Goal: Transaction & Acquisition: Purchase product/service

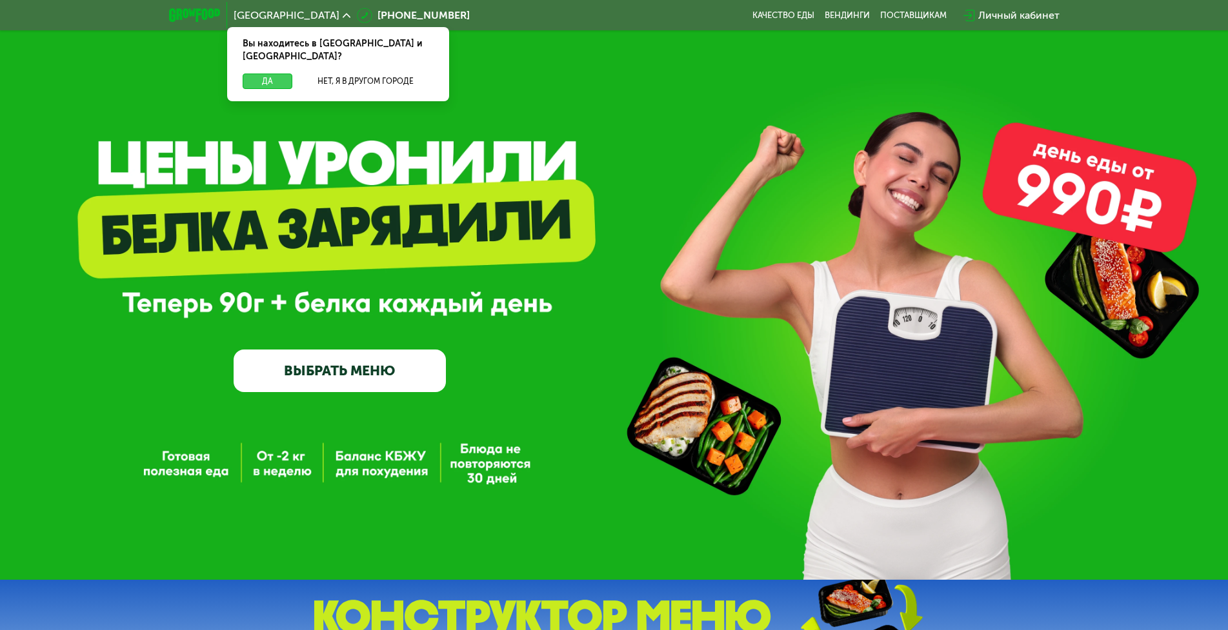
click at [261, 74] on button "Да" at bounding box center [268, 81] width 50 height 15
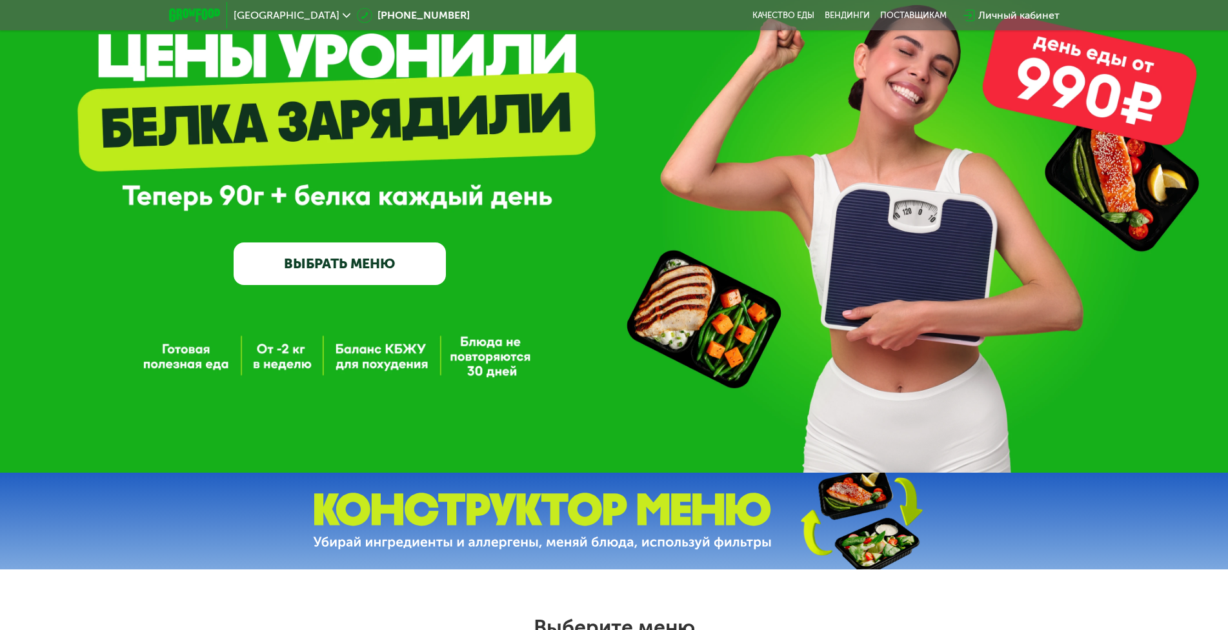
scroll to position [129, 0]
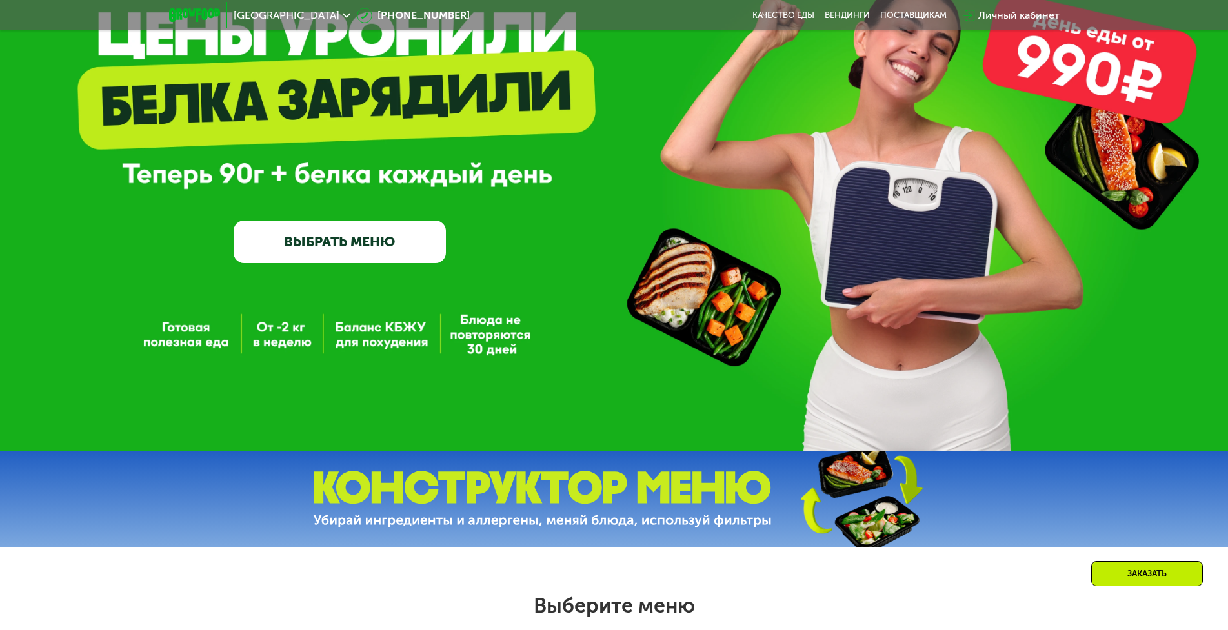
click at [346, 241] on link "ВЫБРАТЬ МЕНЮ" at bounding box center [340, 242] width 212 height 43
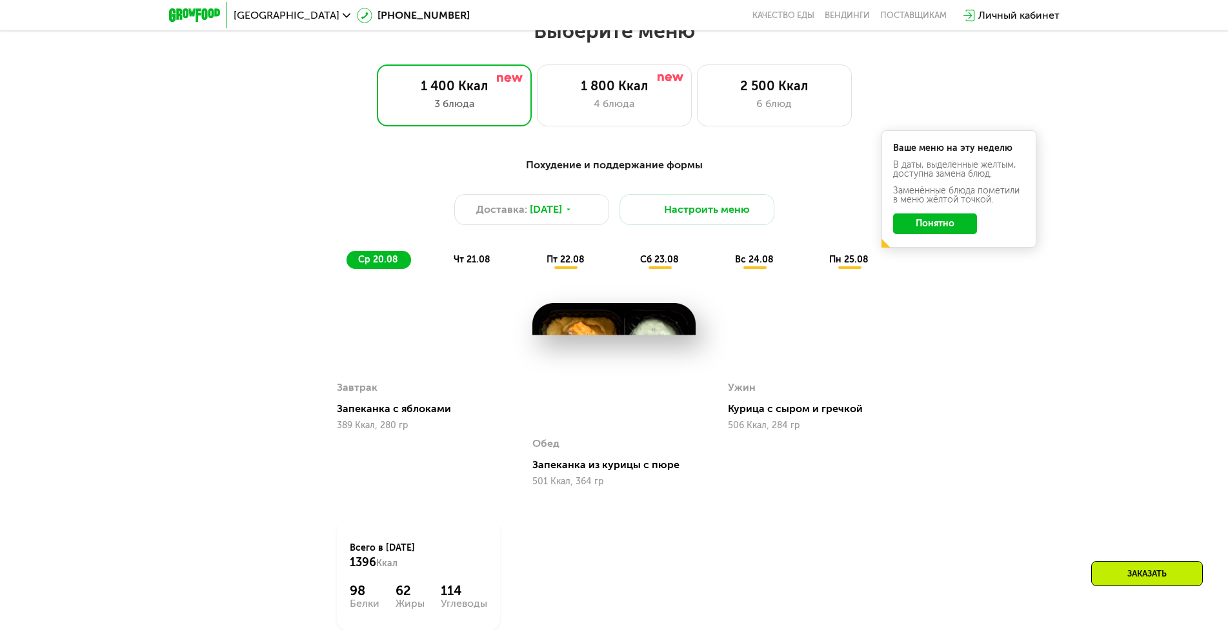
scroll to position [697, 0]
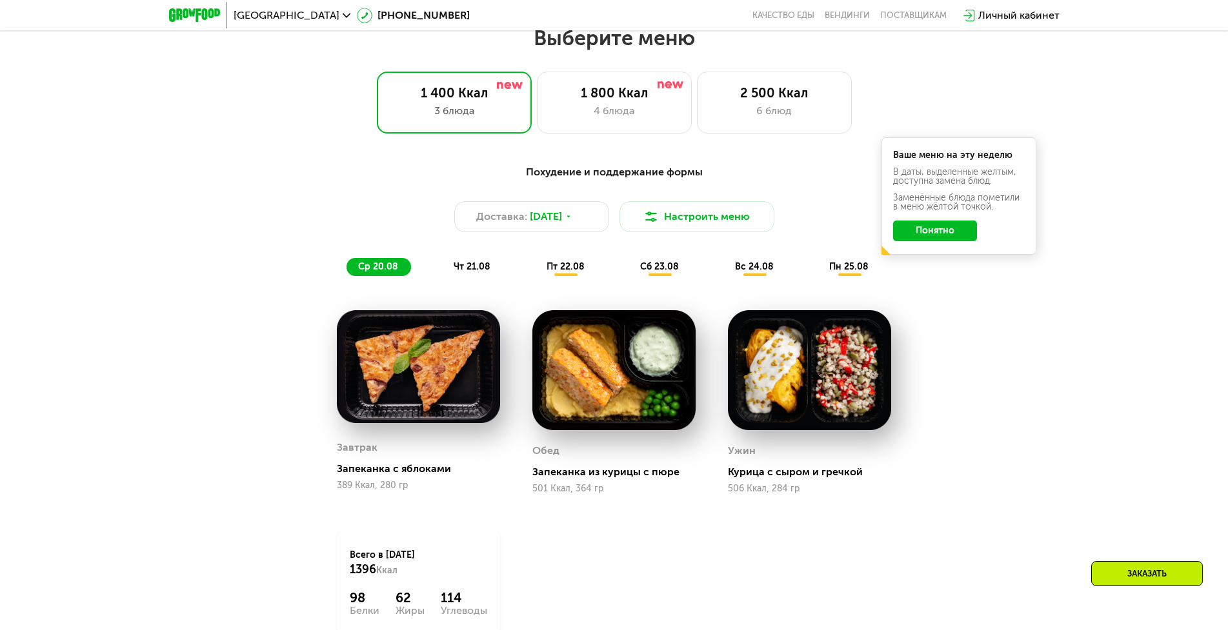
click at [480, 272] on span "чт 21.08" at bounding box center [472, 266] width 37 height 11
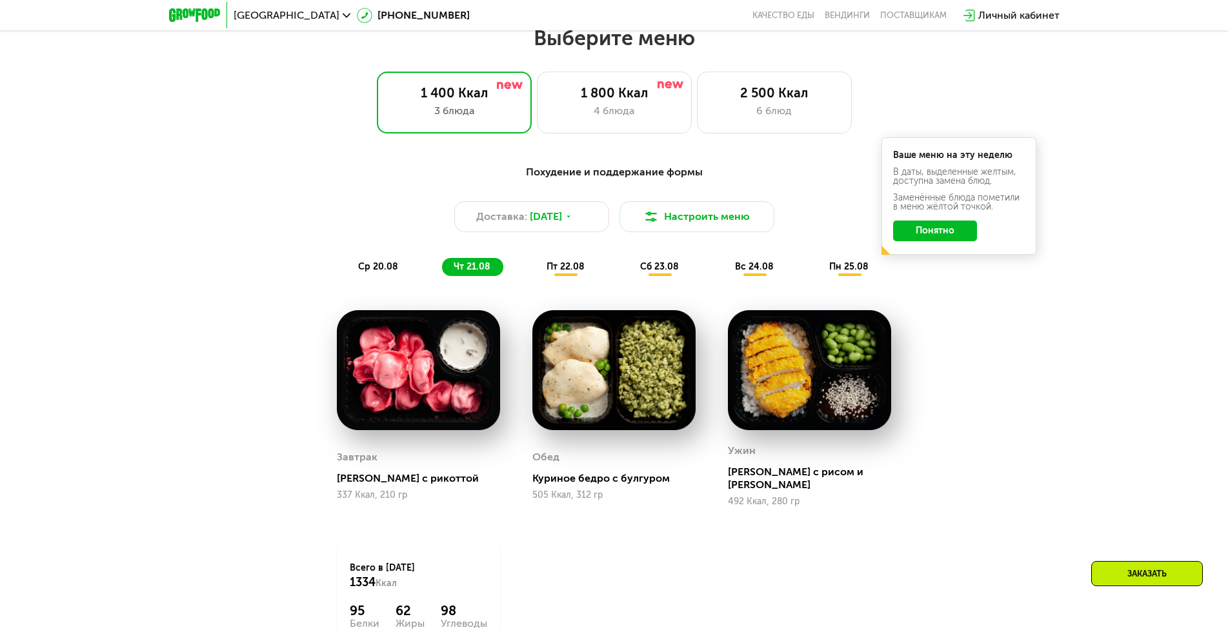
click at [563, 270] on span "пт 22.08" at bounding box center [566, 266] width 38 height 11
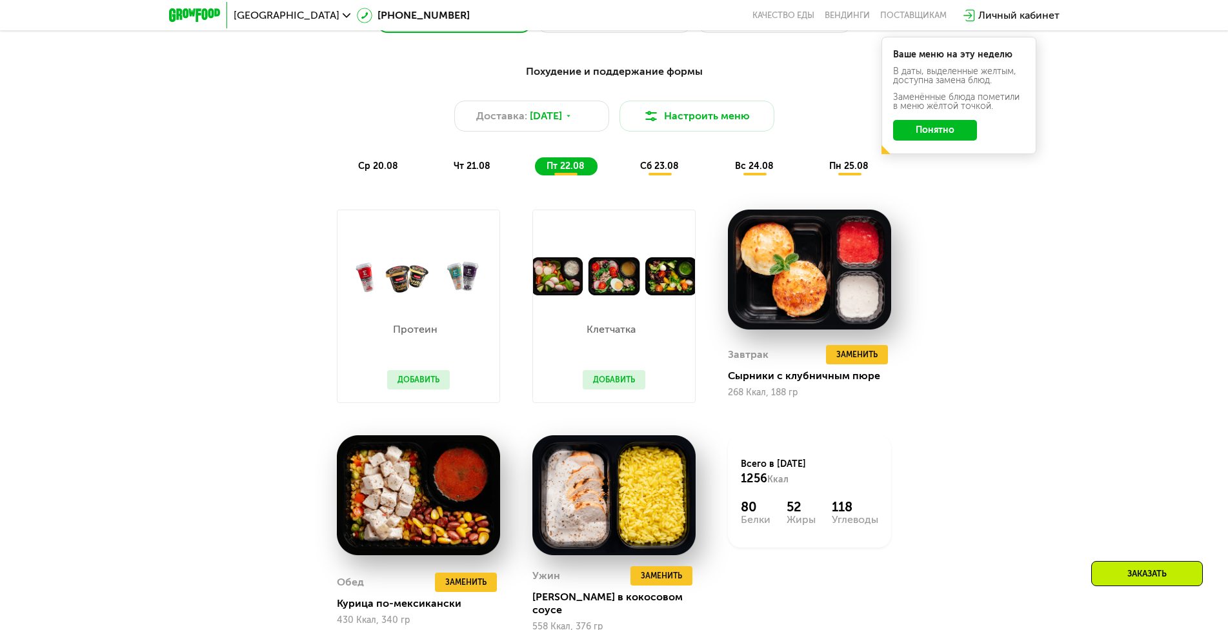
scroll to position [826, 0]
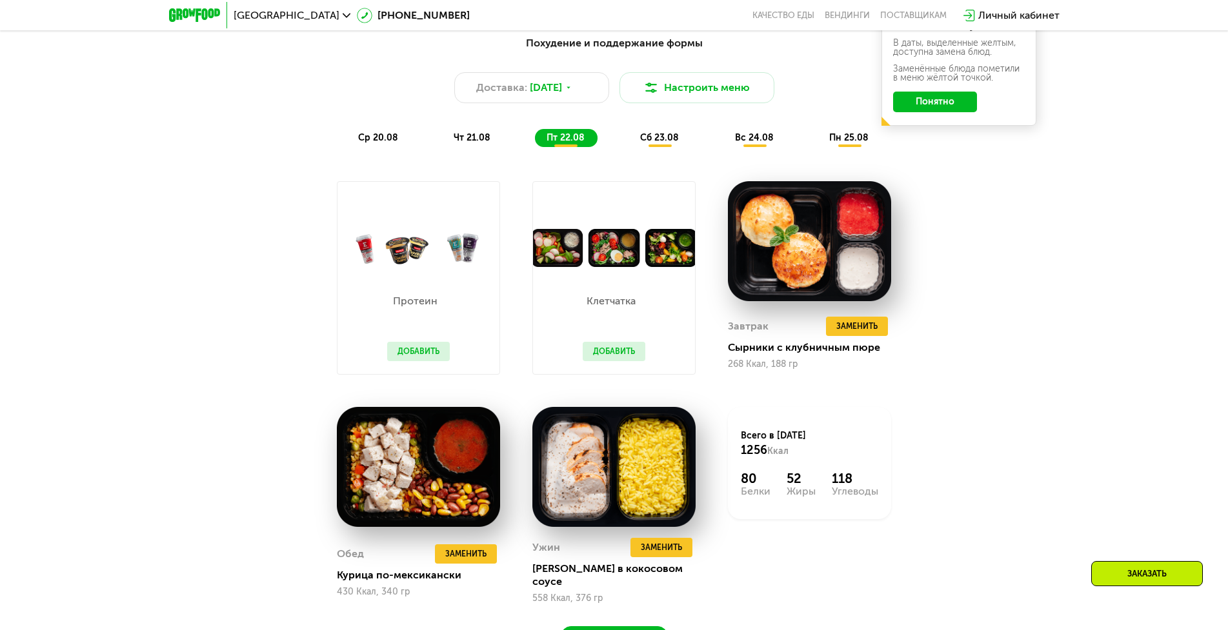
click at [613, 357] on button "Добавить" at bounding box center [614, 351] width 63 height 19
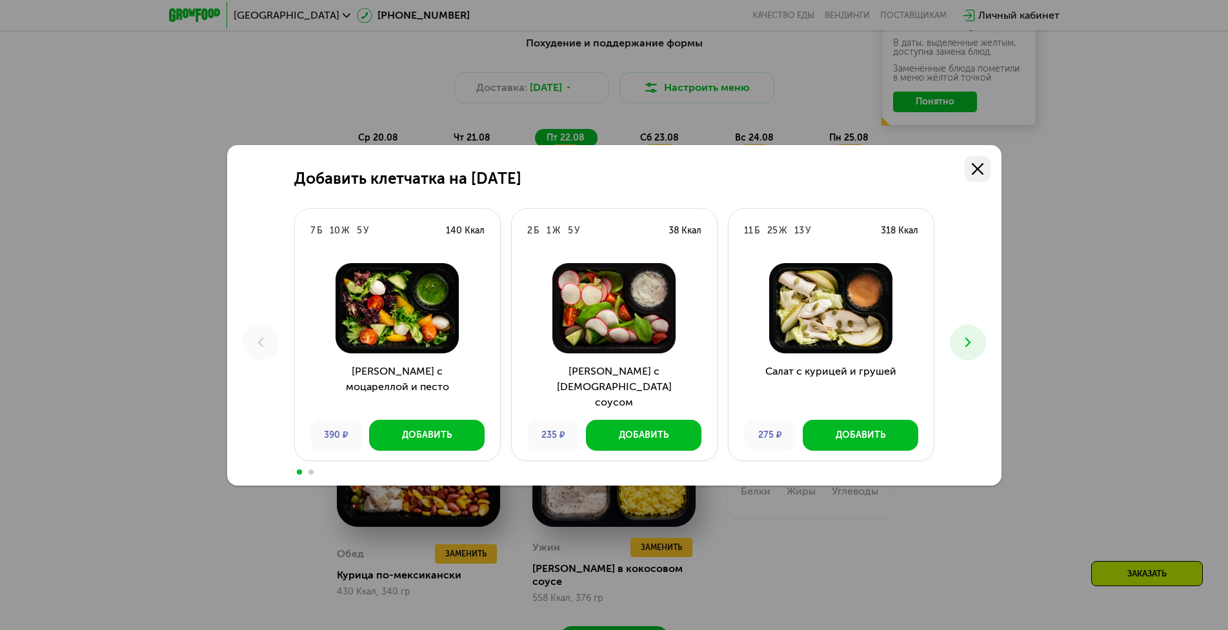
click at [976, 169] on use at bounding box center [978, 169] width 12 height 12
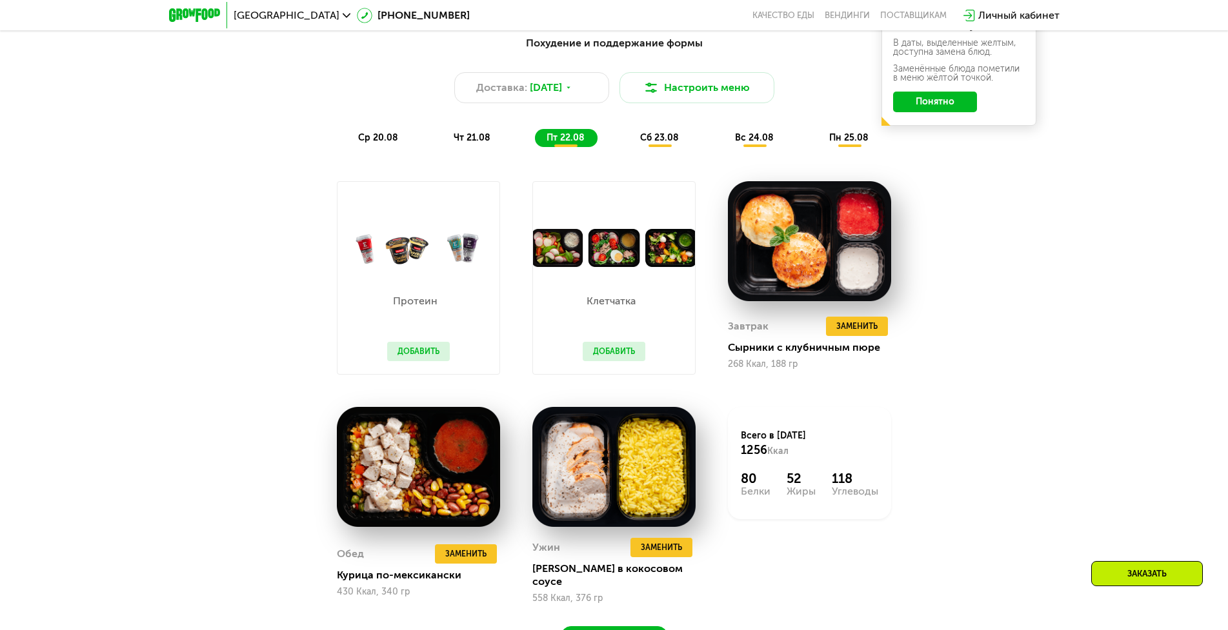
click at [659, 143] on span "сб 23.08" at bounding box center [659, 137] width 39 height 11
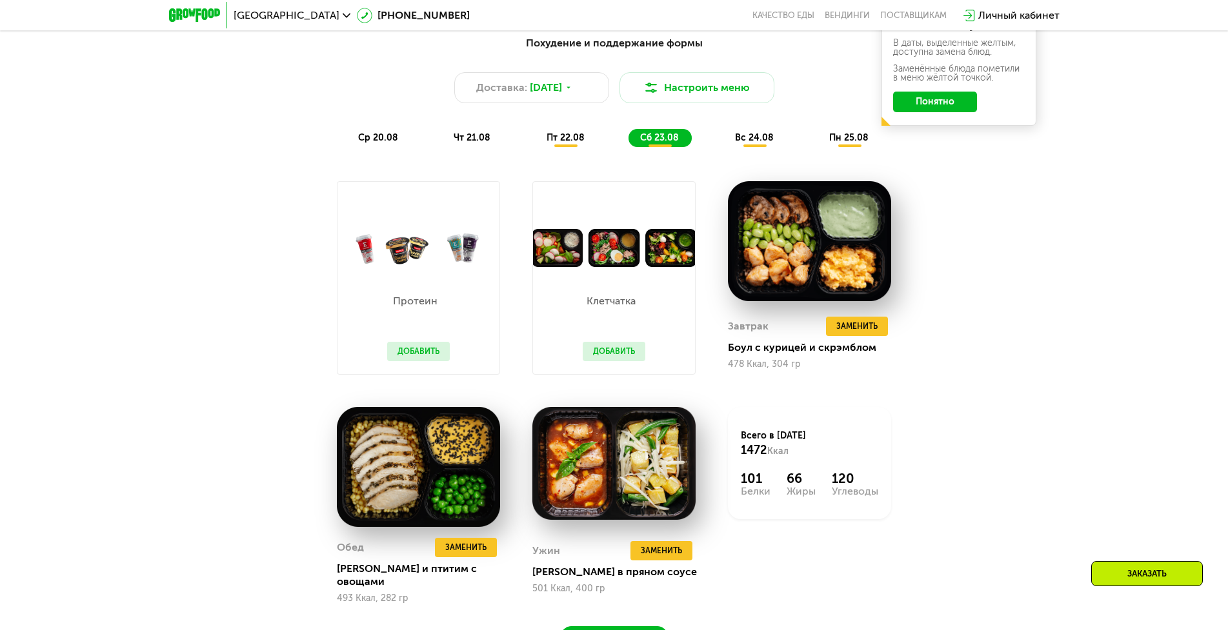
click at [749, 139] on span "вс 24.08" at bounding box center [754, 137] width 39 height 11
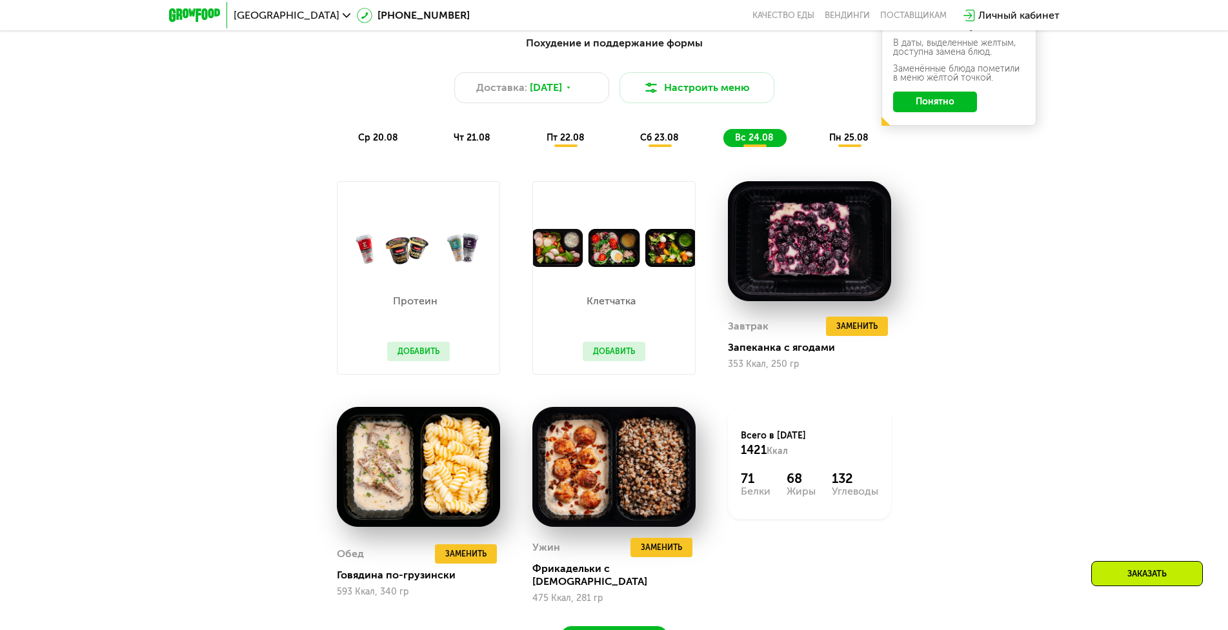
click at [854, 143] on span "пн 25.08" at bounding box center [848, 137] width 39 height 11
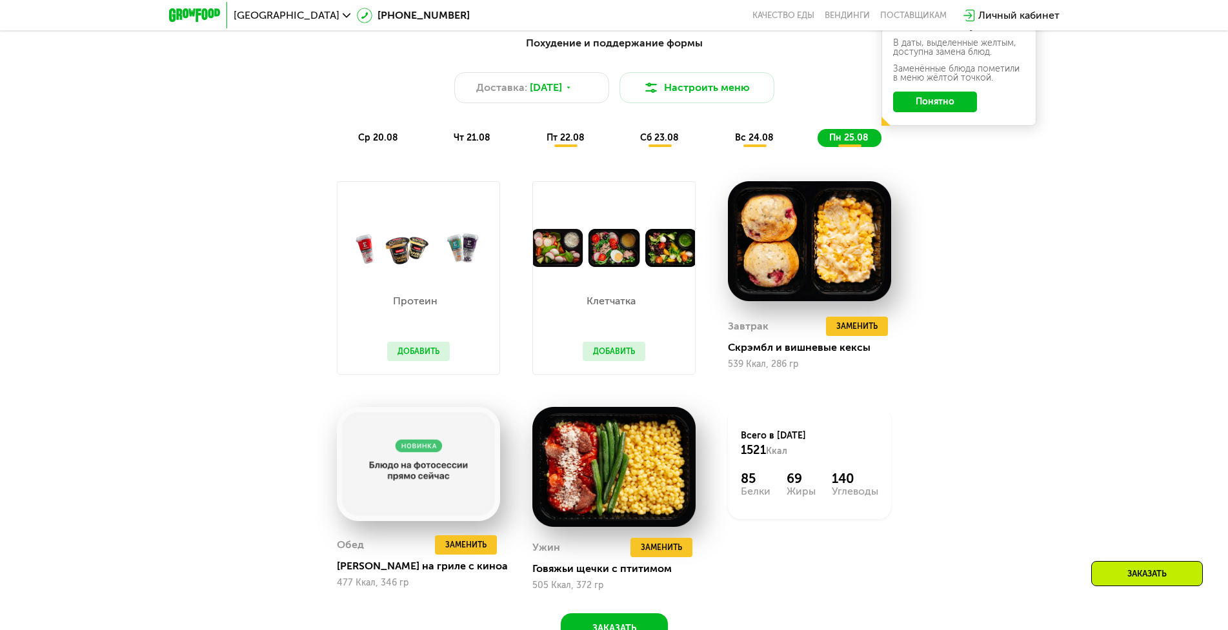
click at [758, 143] on span "вс 24.08" at bounding box center [754, 137] width 39 height 11
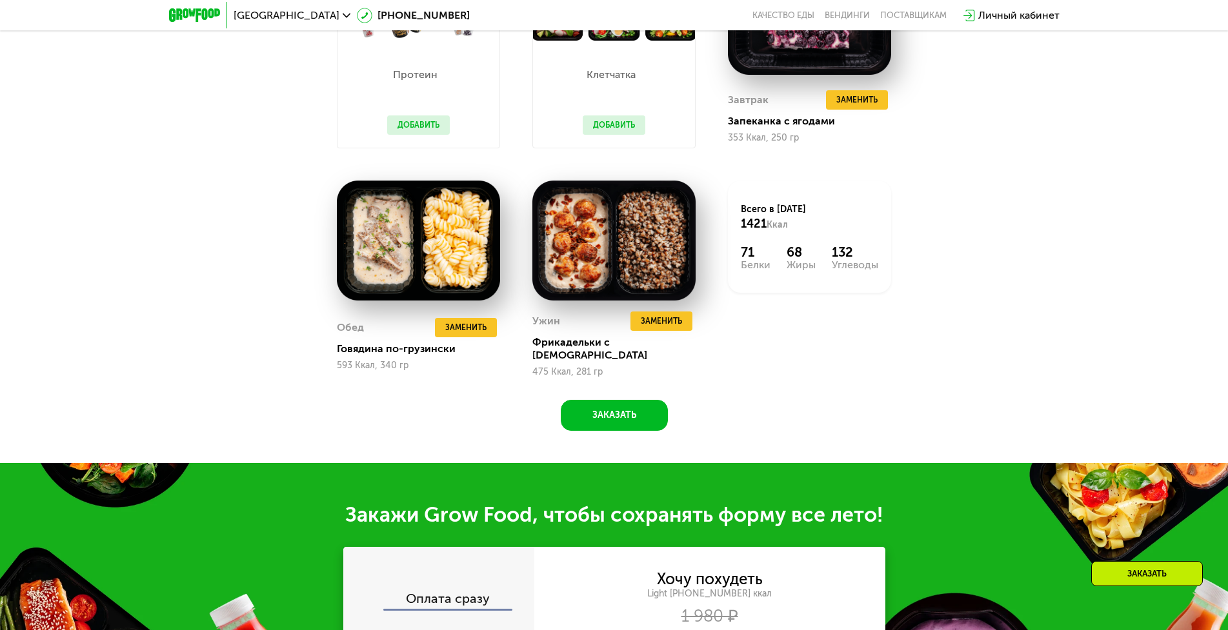
scroll to position [1084, 0]
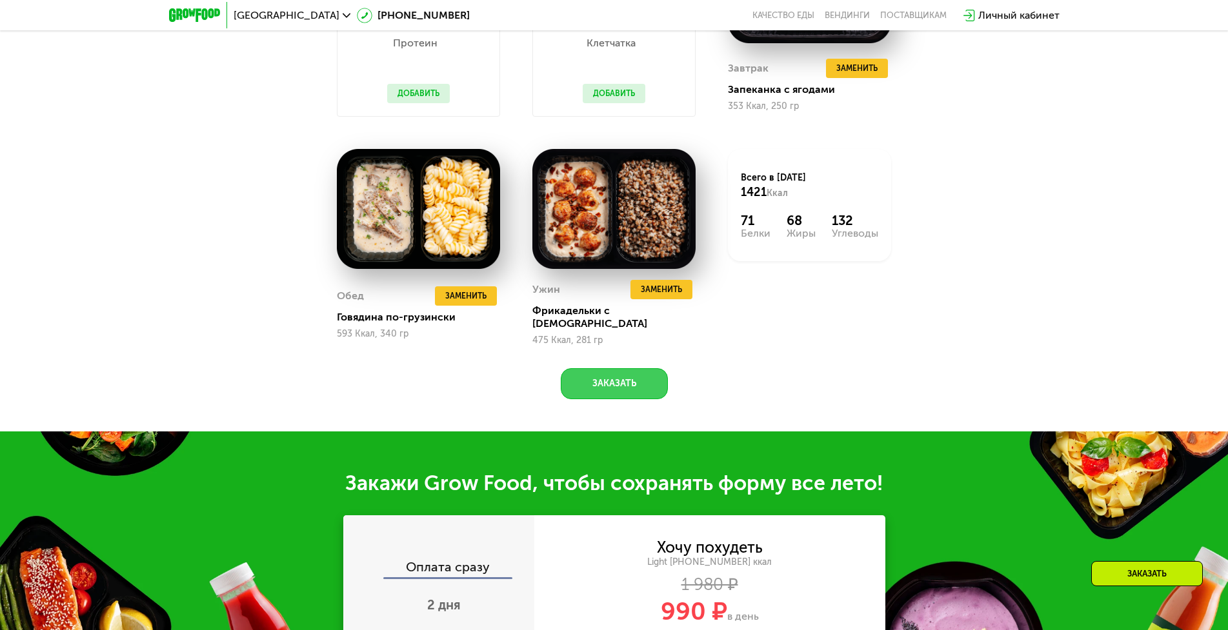
click at [639, 378] on button "Заказать" at bounding box center [614, 383] width 107 height 31
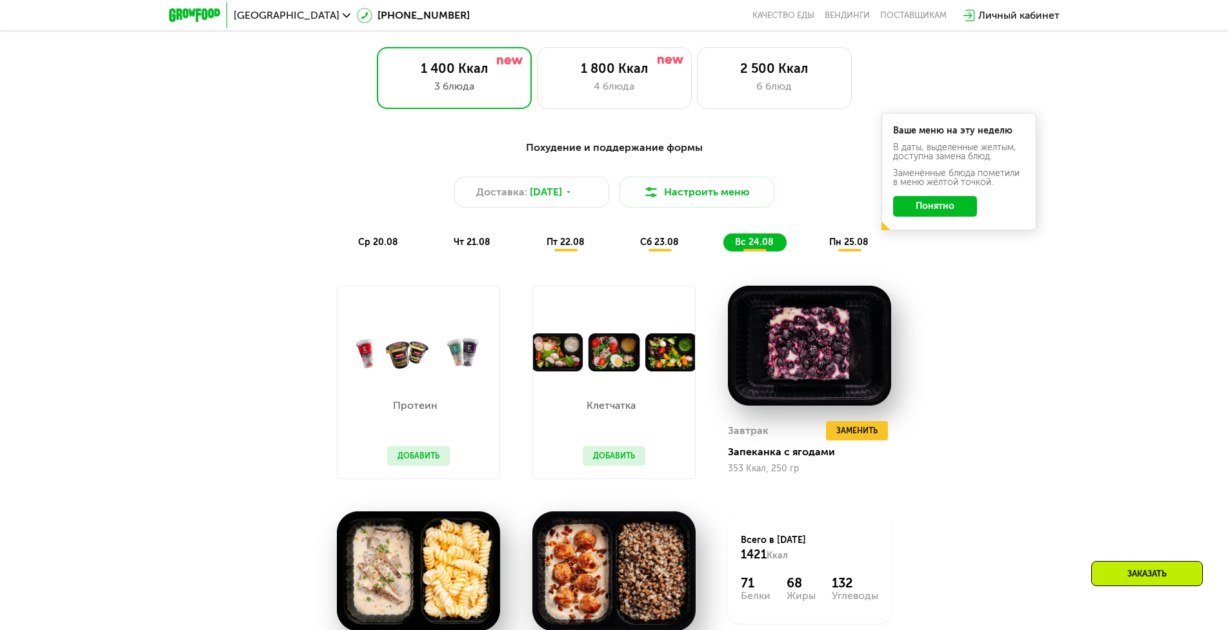
scroll to position [734, 0]
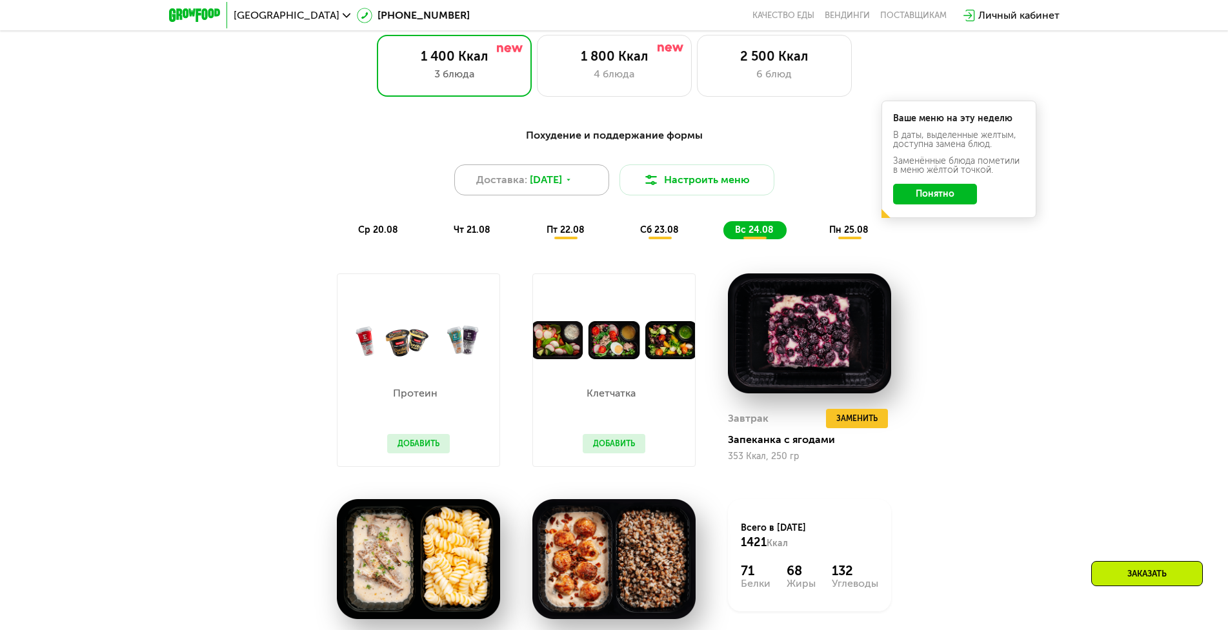
click at [572, 184] on icon at bounding box center [569, 180] width 8 height 8
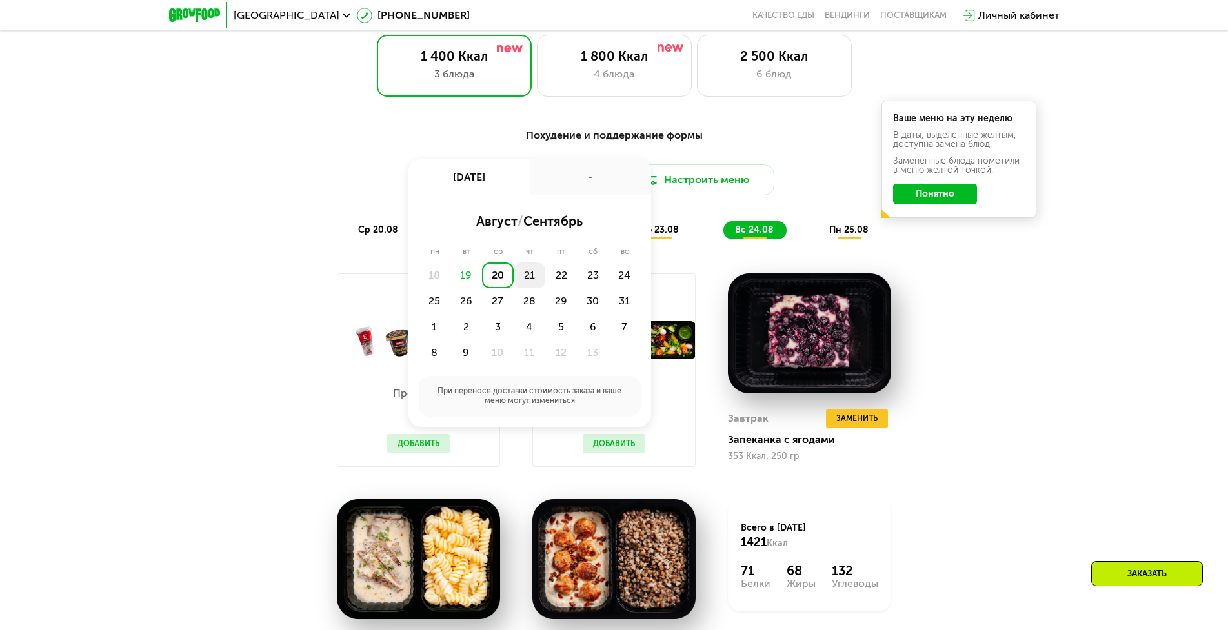
click at [545, 279] on div "21" at bounding box center [561, 276] width 32 height 26
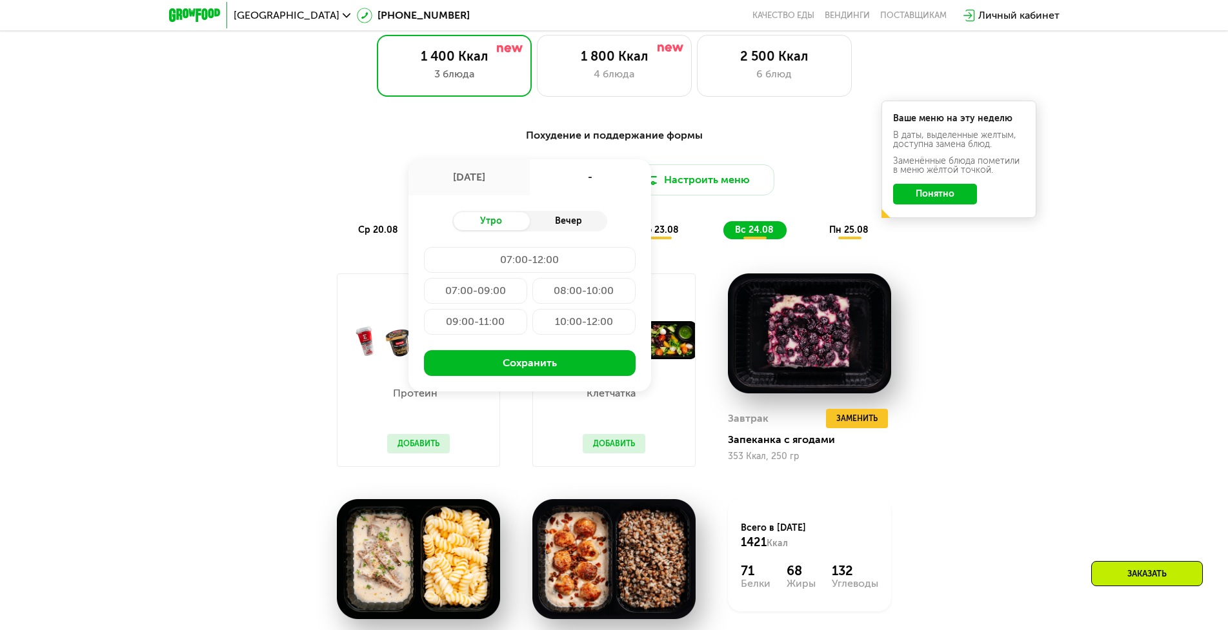
click at [560, 227] on div "Вечер" at bounding box center [568, 221] width 77 height 18
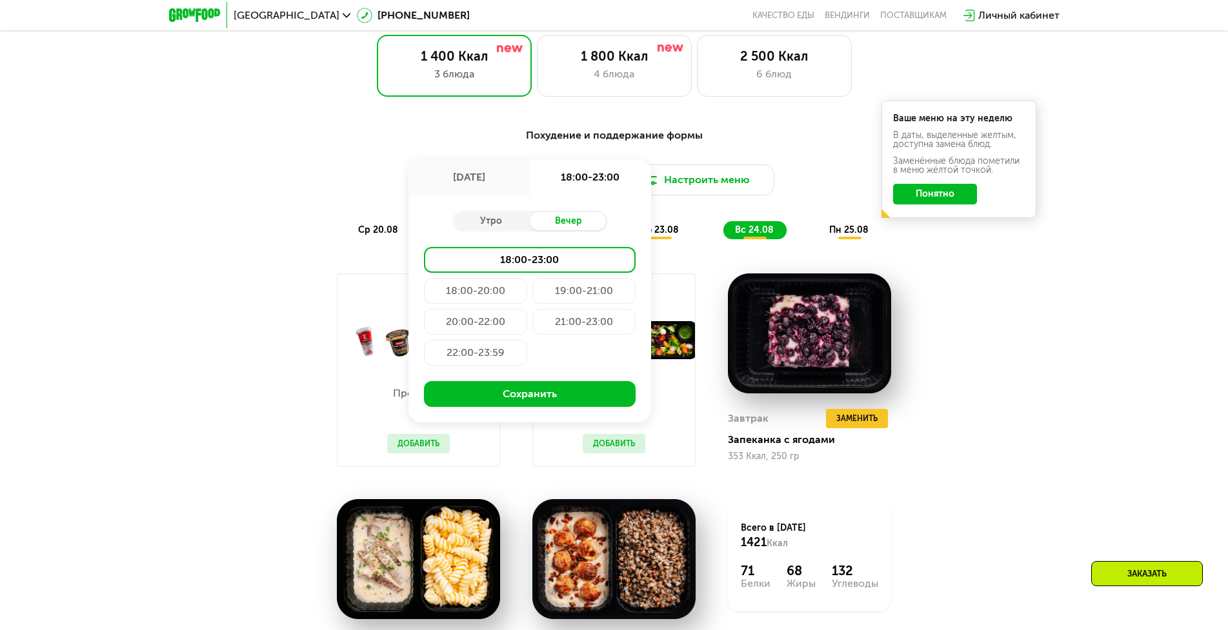
click at [532, 299] on div "18:00-20:00" at bounding box center [583, 291] width 103 height 26
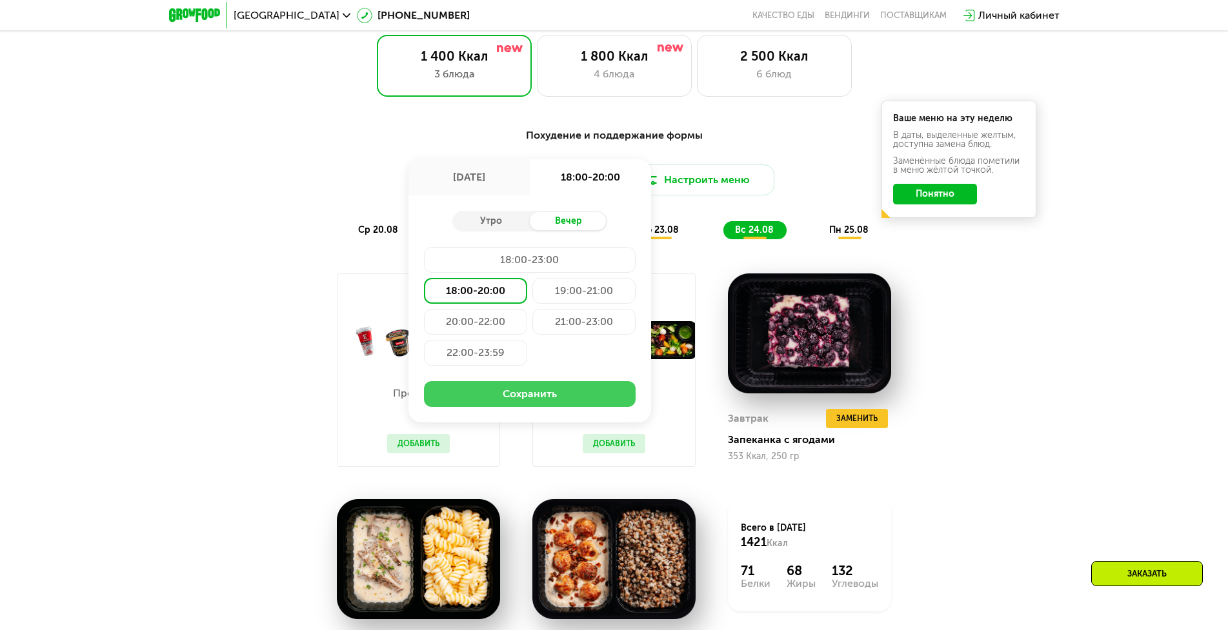
click at [550, 400] on button "Сохранить" at bounding box center [530, 394] width 212 height 26
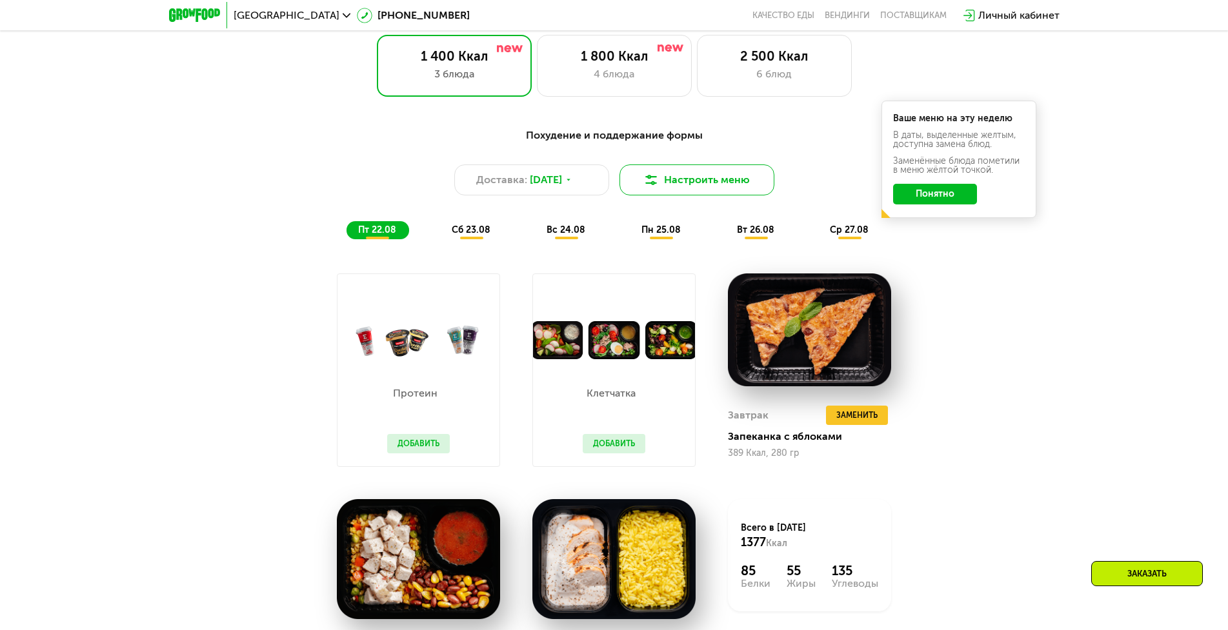
click at [685, 185] on button "Настроить меню" at bounding box center [696, 180] width 155 height 31
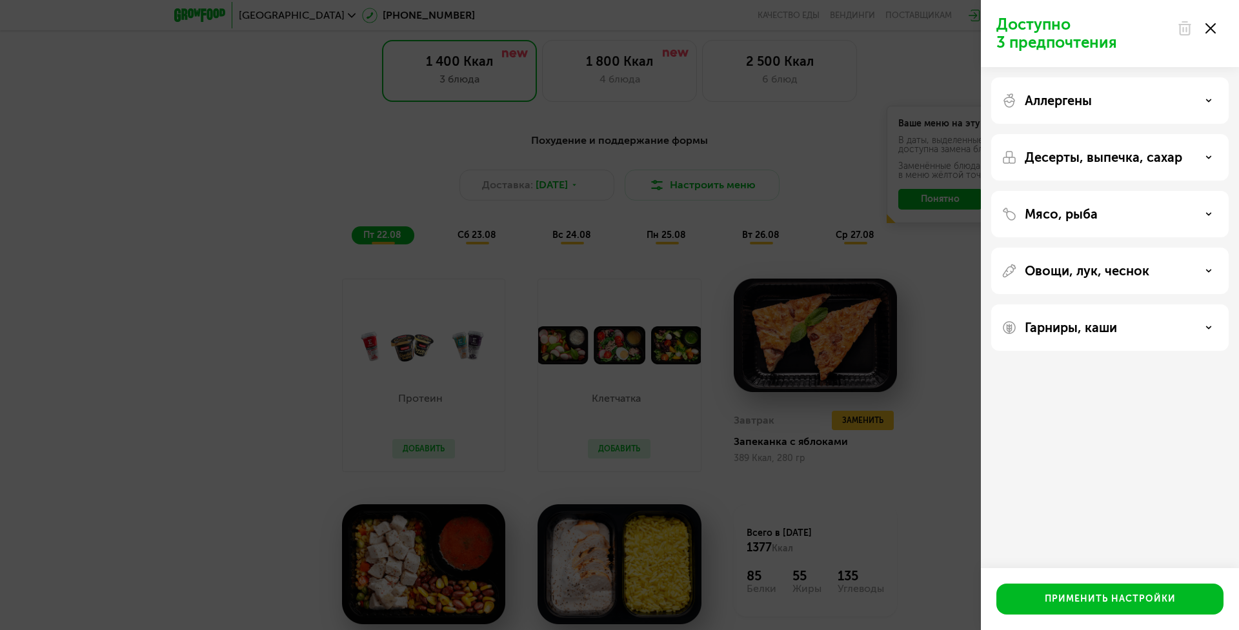
click at [1099, 159] on p "Десерты, выпечка, сахар" at bounding box center [1103, 157] width 157 height 15
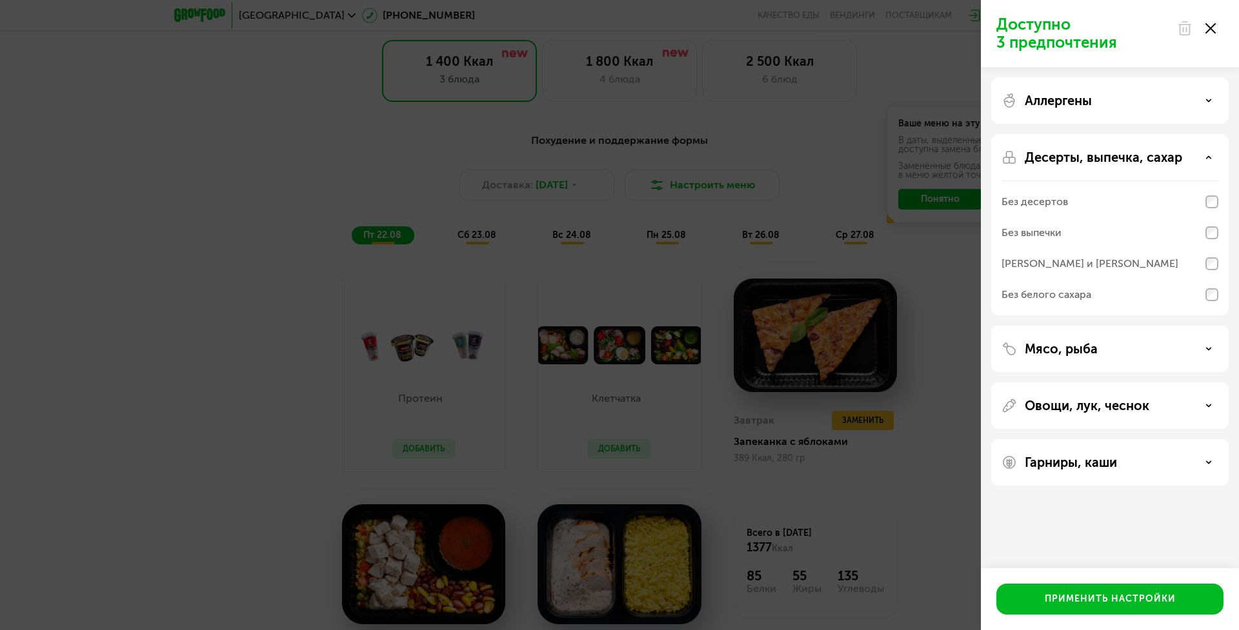
click at [1099, 159] on p "Десерты, выпечка, сахар" at bounding box center [1103, 157] width 157 height 15
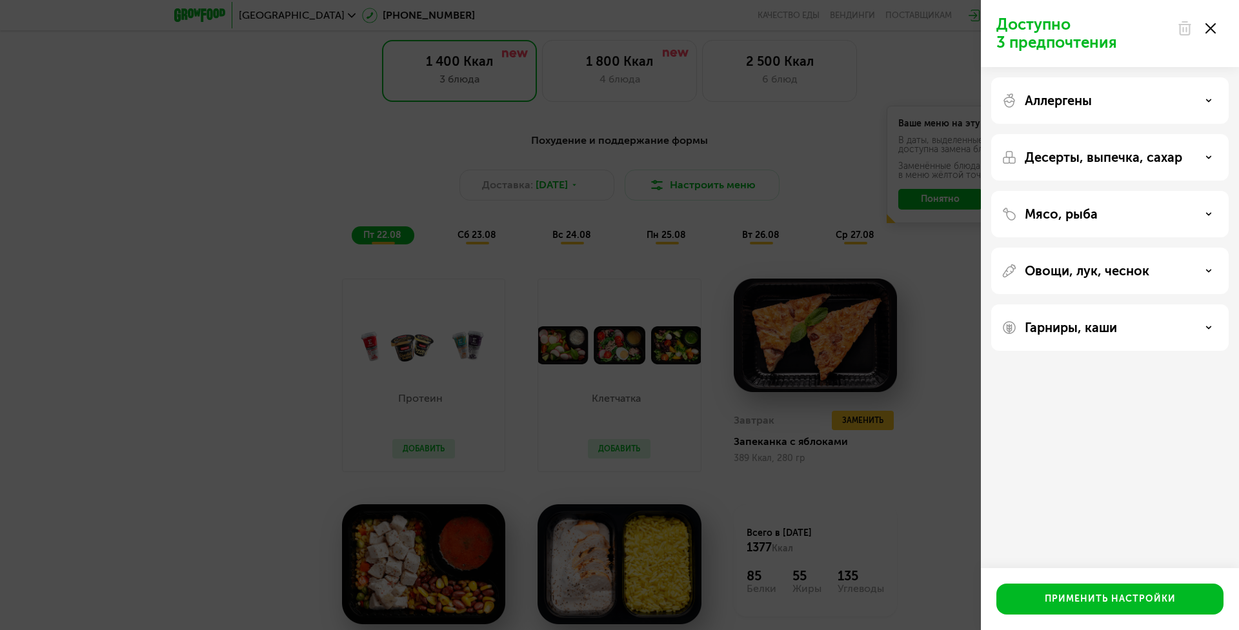
click at [1097, 214] on div "Мясо, рыба" at bounding box center [1109, 213] width 217 height 15
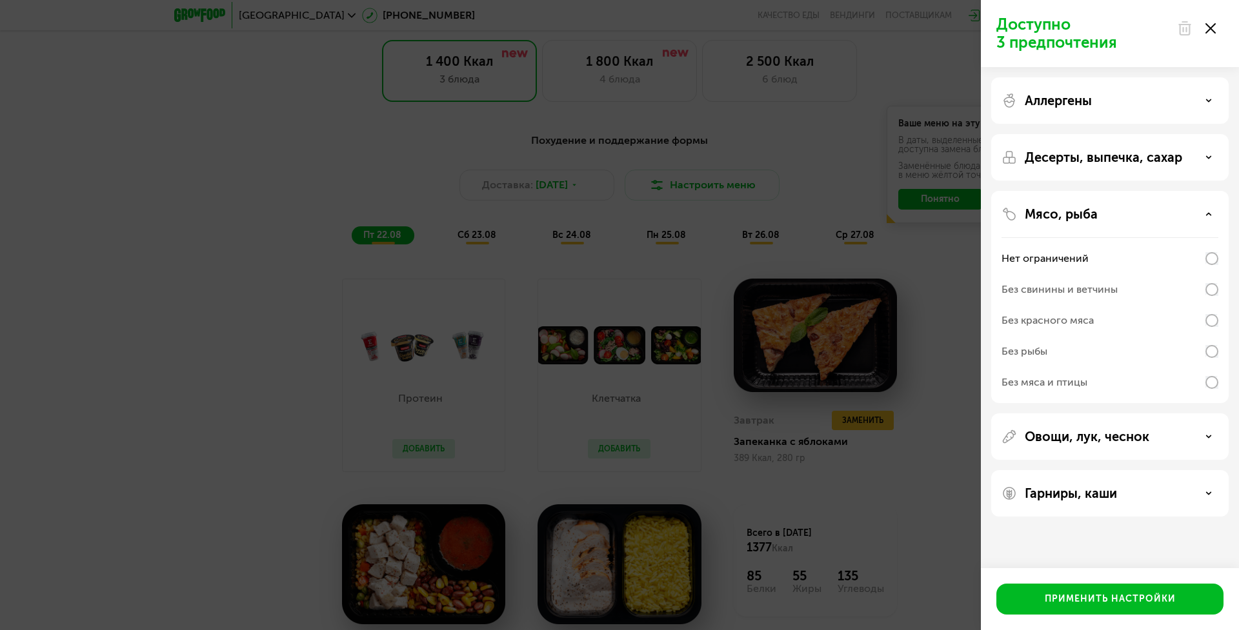
click at [1097, 214] on div "Мясо, рыба" at bounding box center [1109, 213] width 217 height 15
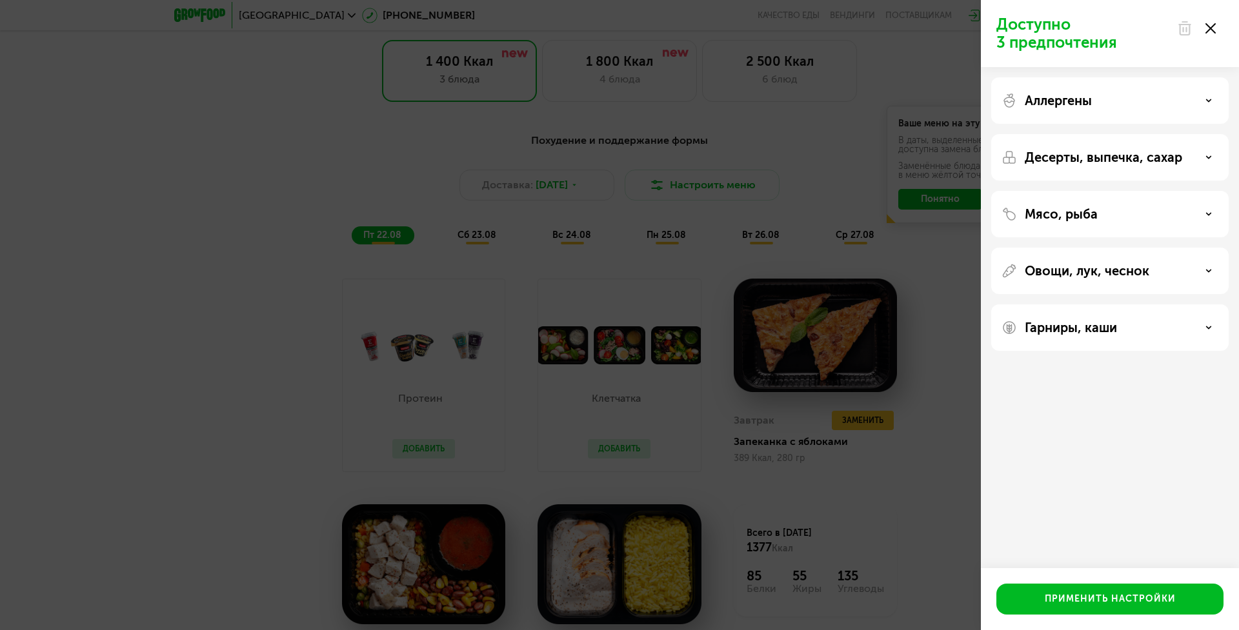
click at [1103, 272] on p "Овощи, лук, чеснок" at bounding box center [1087, 270] width 125 height 15
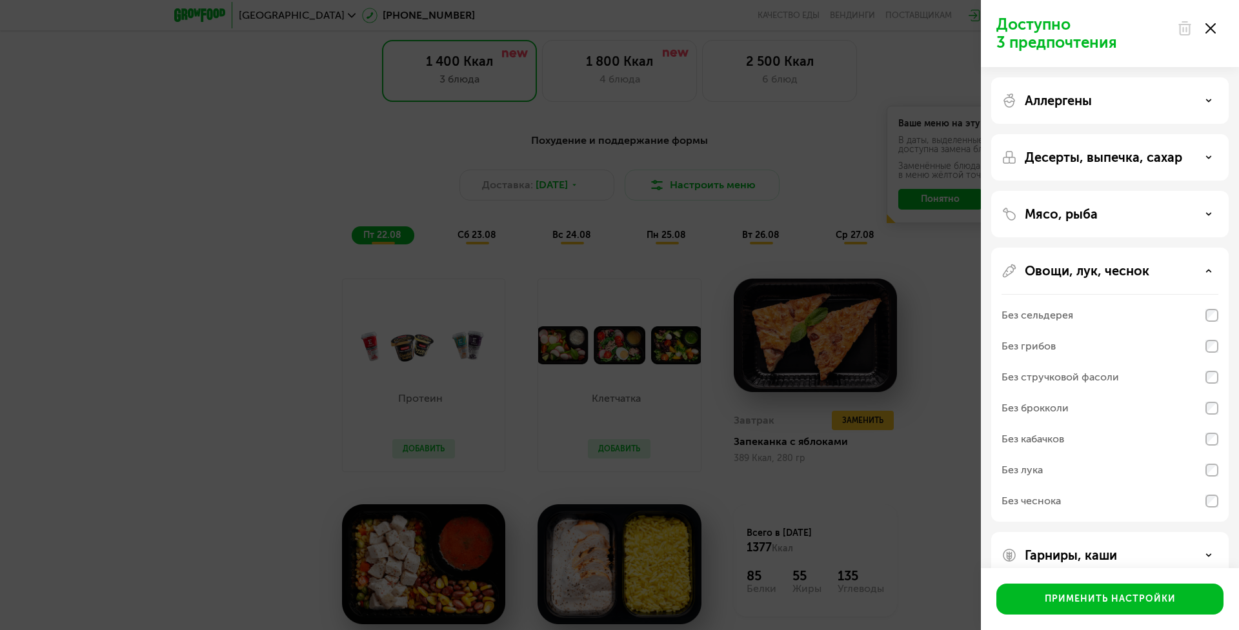
click at [1103, 272] on p "Овощи, лук, чеснок" at bounding box center [1087, 270] width 125 height 15
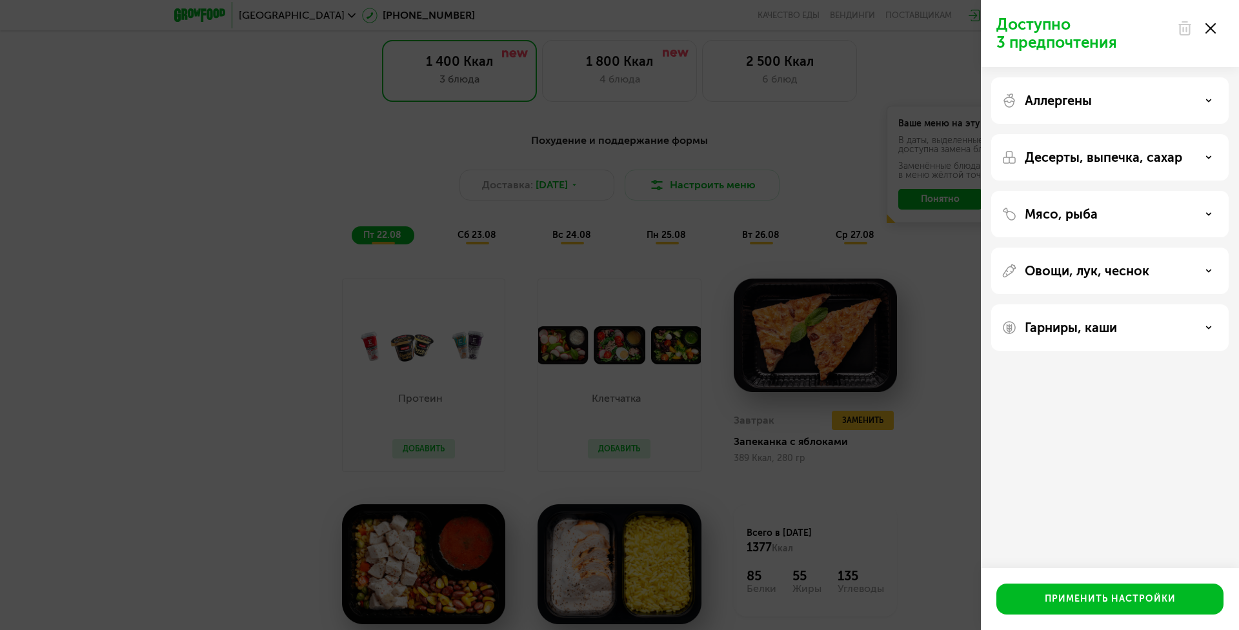
click at [1209, 30] on use at bounding box center [1210, 28] width 10 height 10
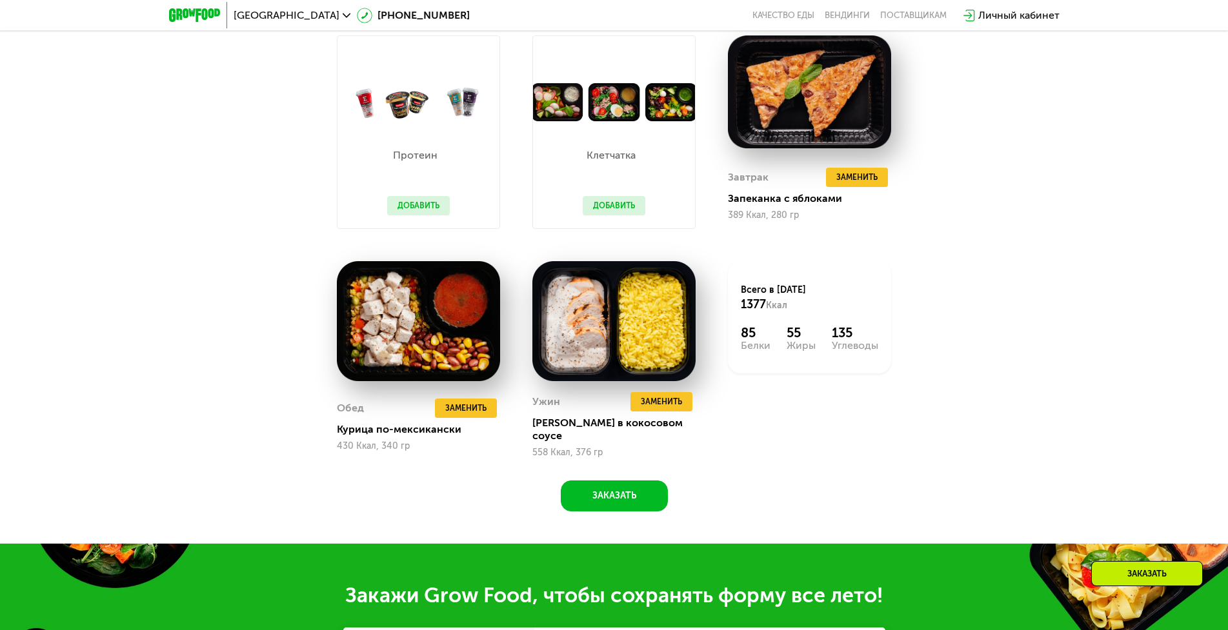
scroll to position [992, 0]
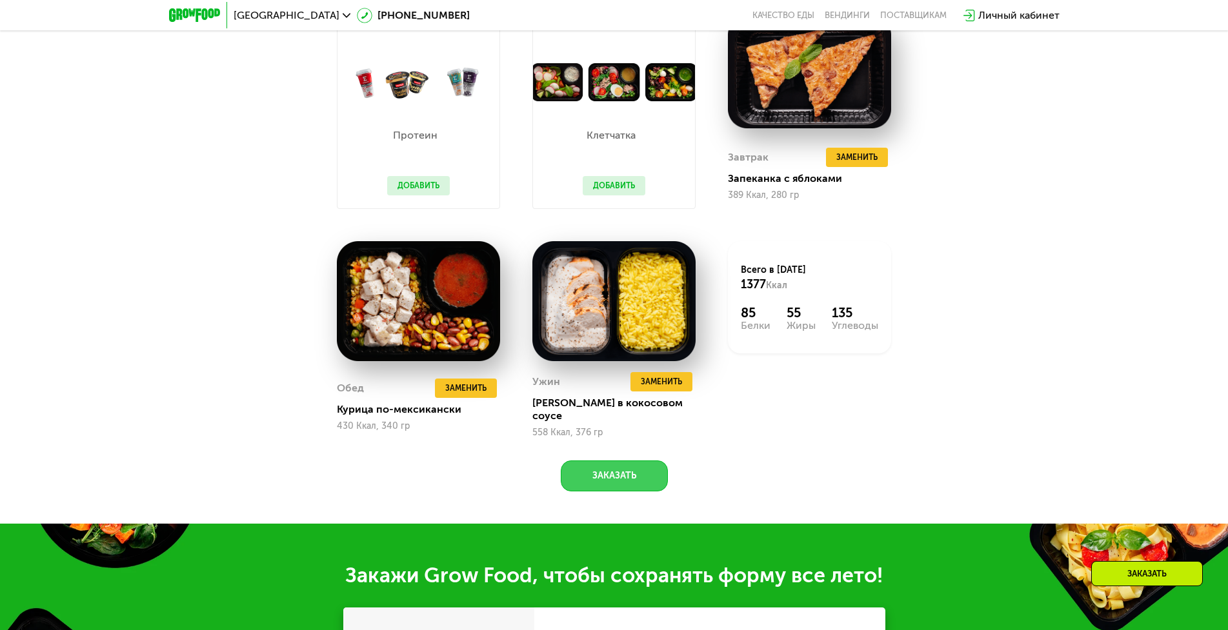
click at [631, 467] on button "Заказать" at bounding box center [614, 476] width 107 height 31
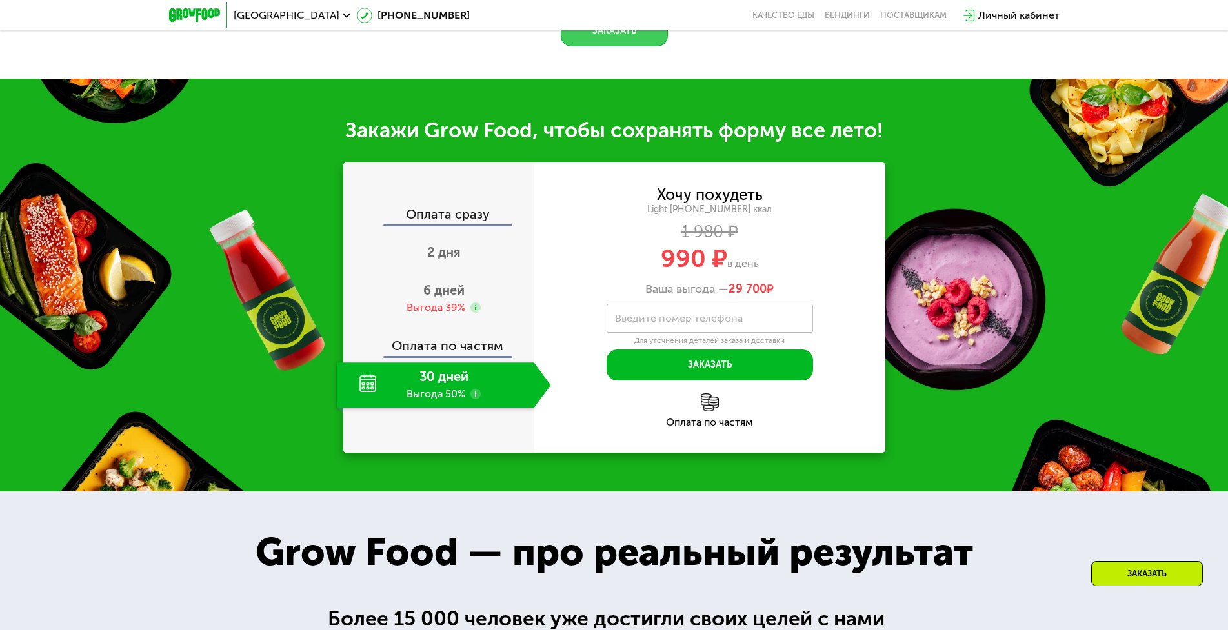
scroll to position [1508, 0]
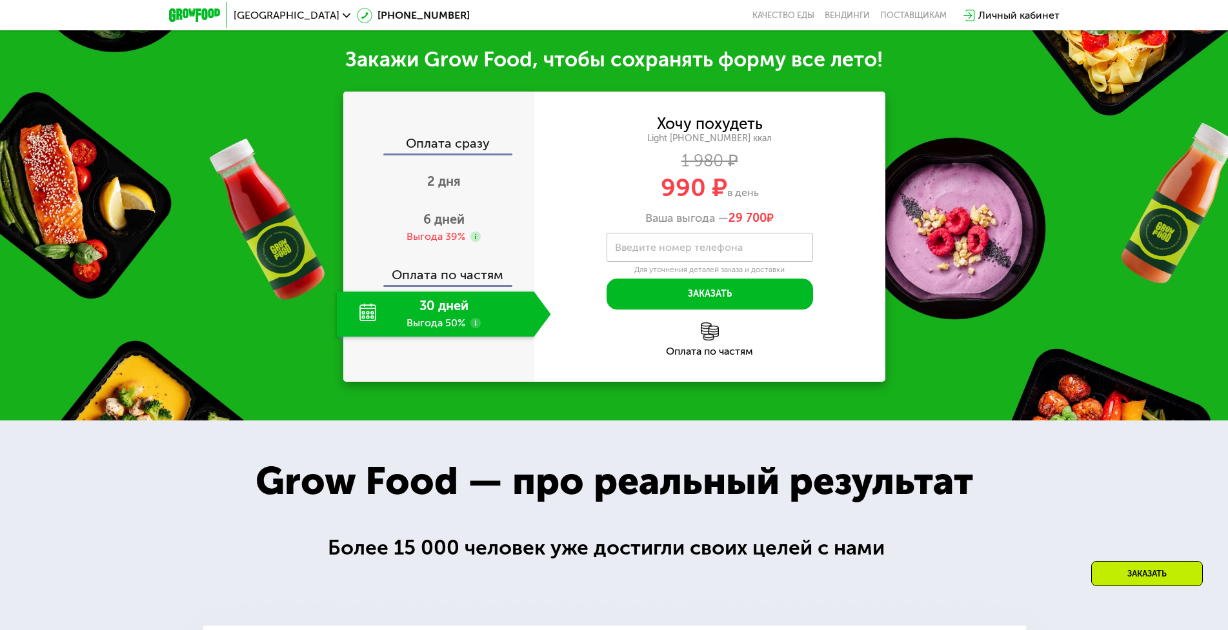
click at [458, 267] on div "Оплата по частям" at bounding box center [440, 271] width 190 height 30
click at [694, 281] on button "Заказать" at bounding box center [710, 294] width 206 height 31
click at [692, 244] on label "Введите номер телефона" at bounding box center [679, 247] width 128 height 7
click at [692, 238] on input "Введите номер телефона" at bounding box center [710, 247] width 206 height 29
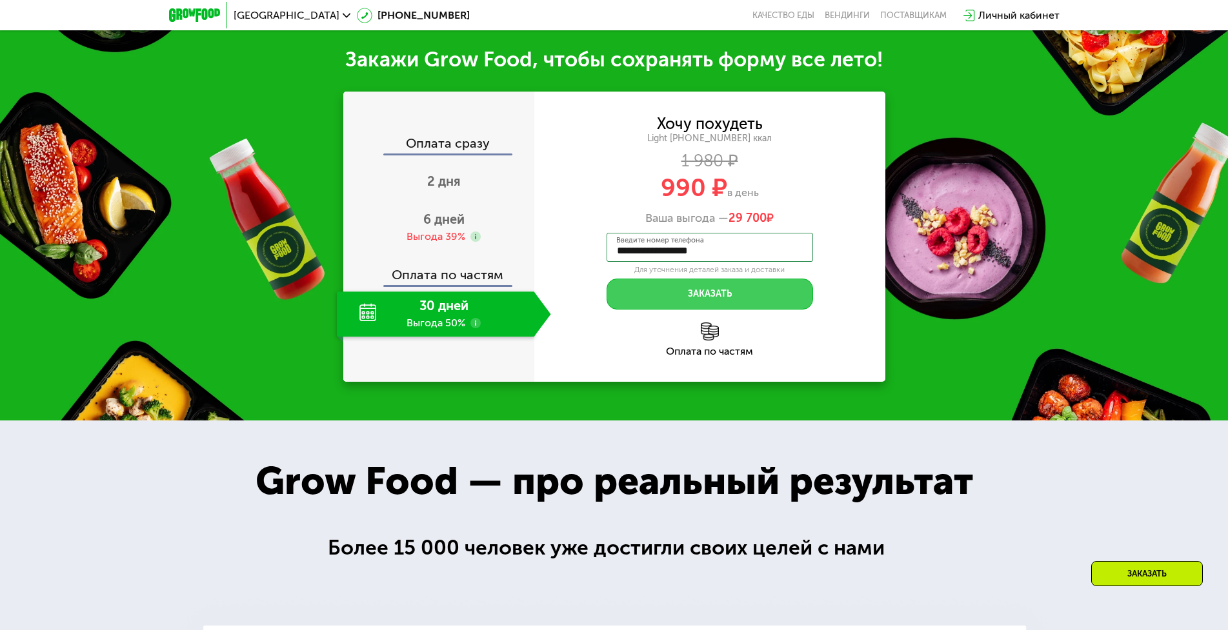
type input "**********"
click at [697, 287] on button "Заказать" at bounding box center [710, 294] width 206 height 31
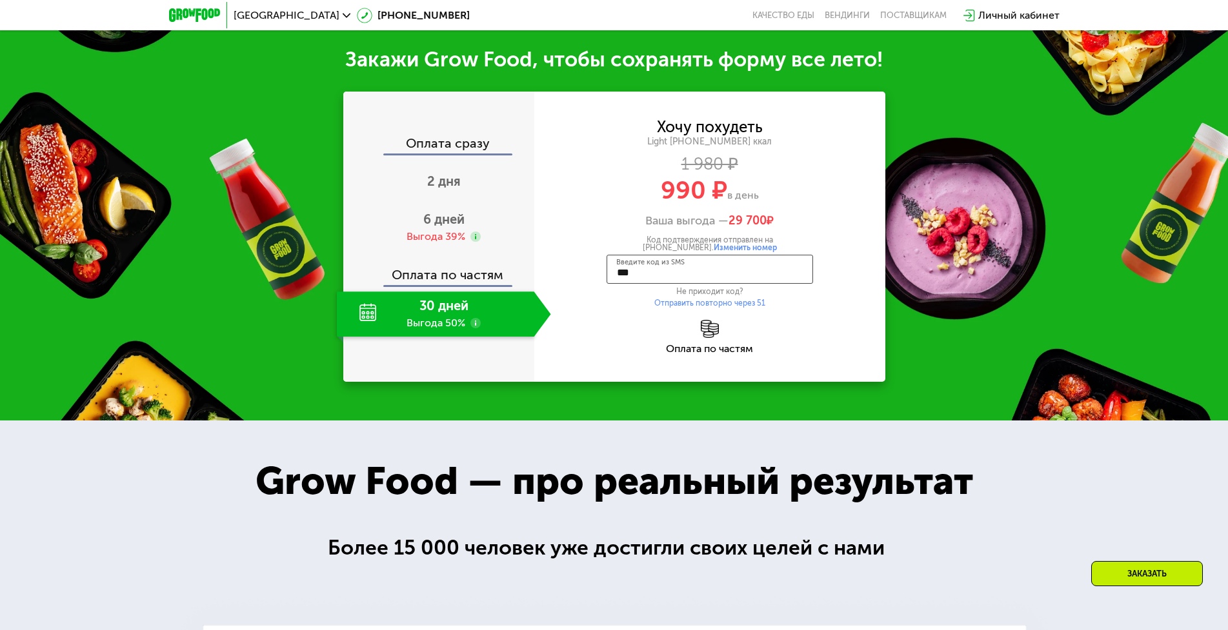
type input "****"
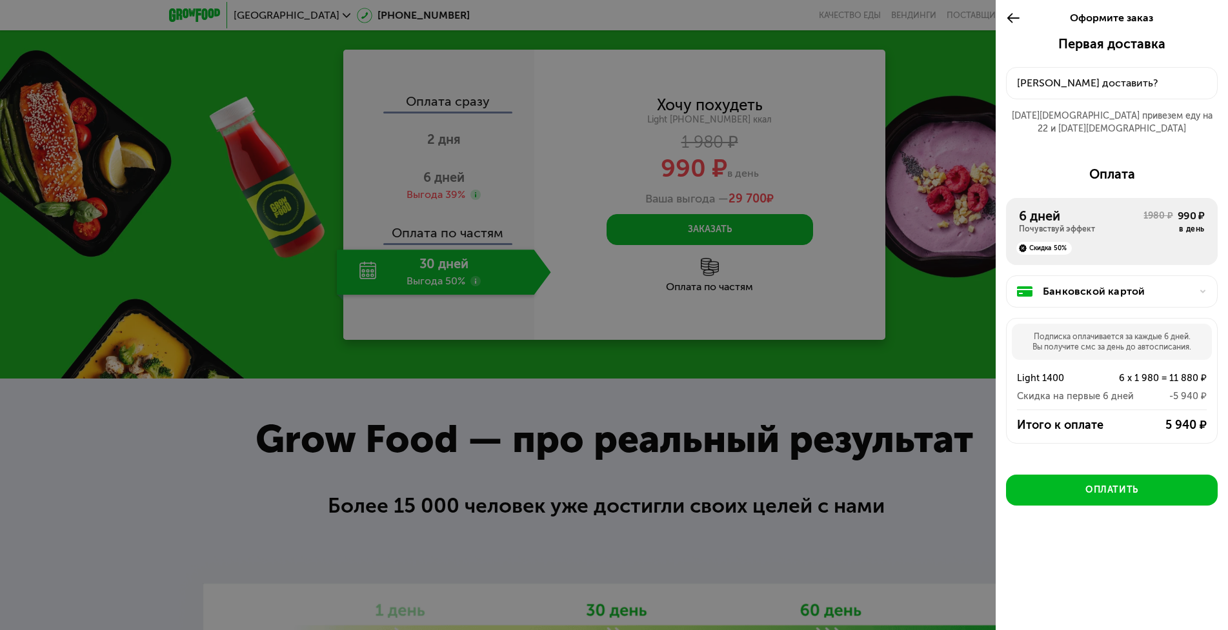
scroll to position [1573, 0]
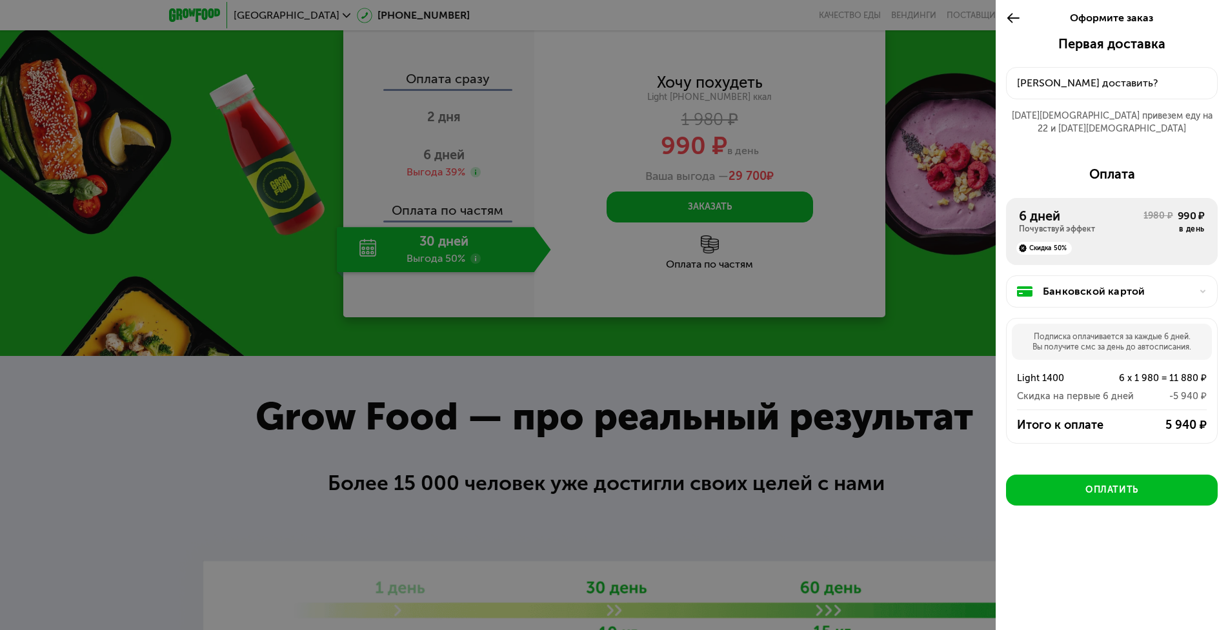
click at [1012, 19] on icon at bounding box center [1013, 17] width 15 height 15
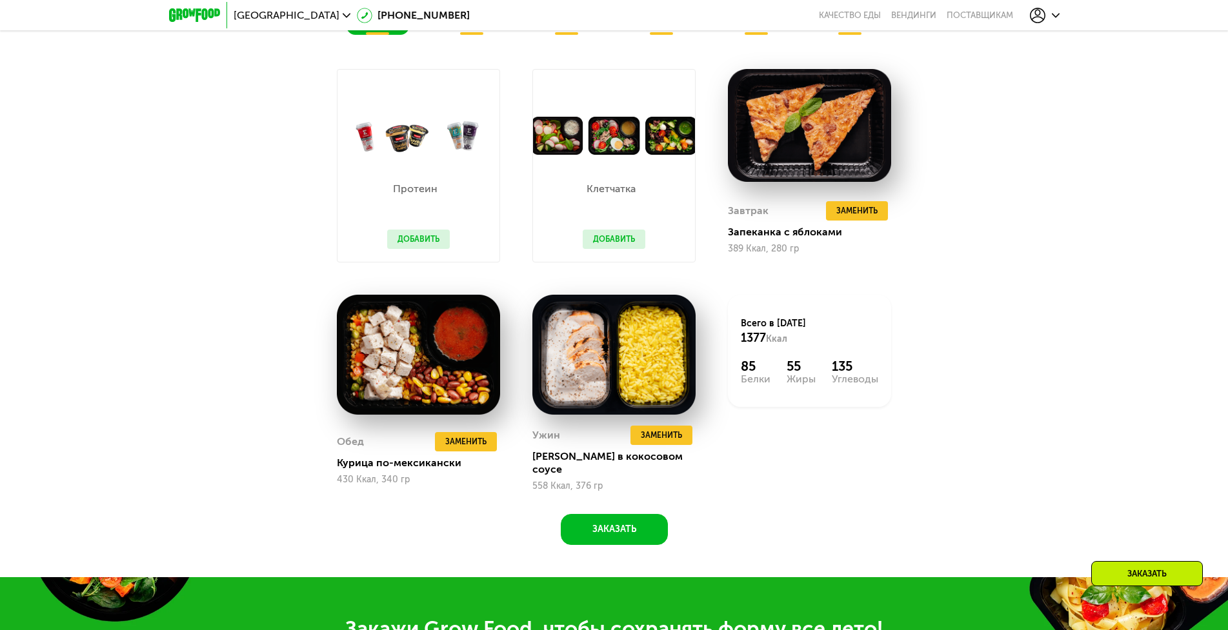
scroll to position [680, 0]
